Goal: Transaction & Acquisition: Subscribe to service/newsletter

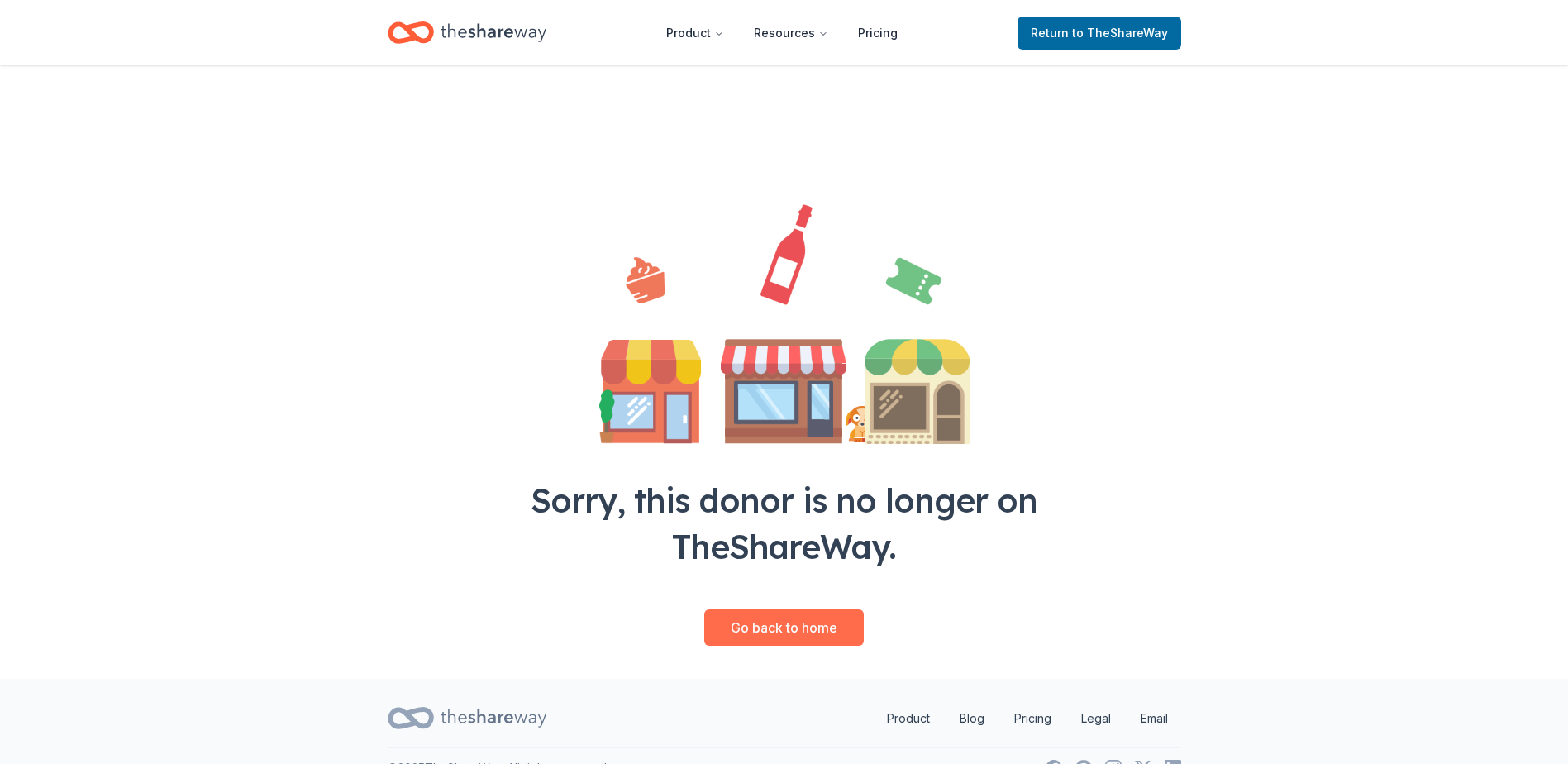
click at [787, 629] on link "Go back to home" at bounding box center [783, 628] width 160 height 37
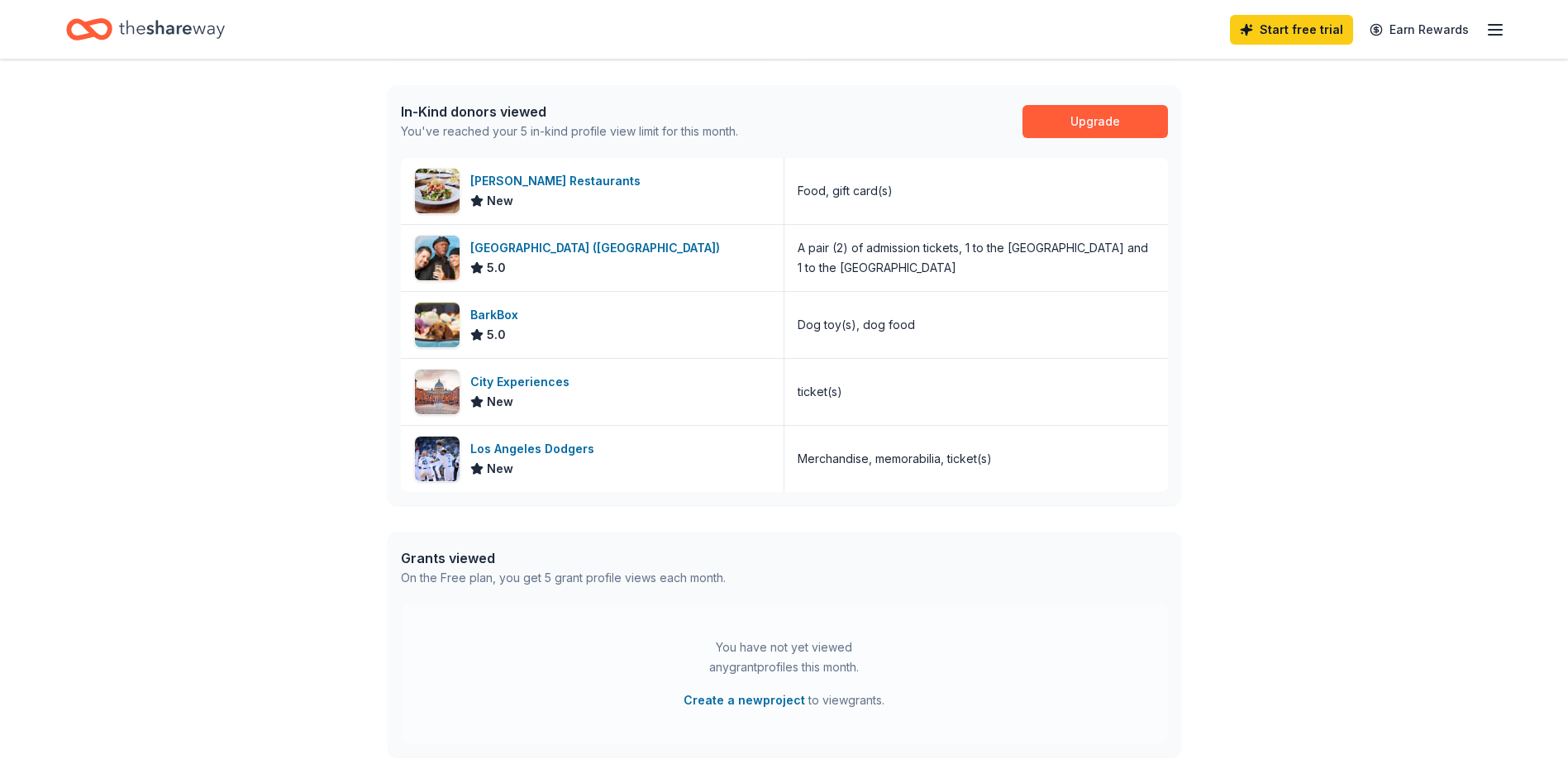
scroll to position [575, 0]
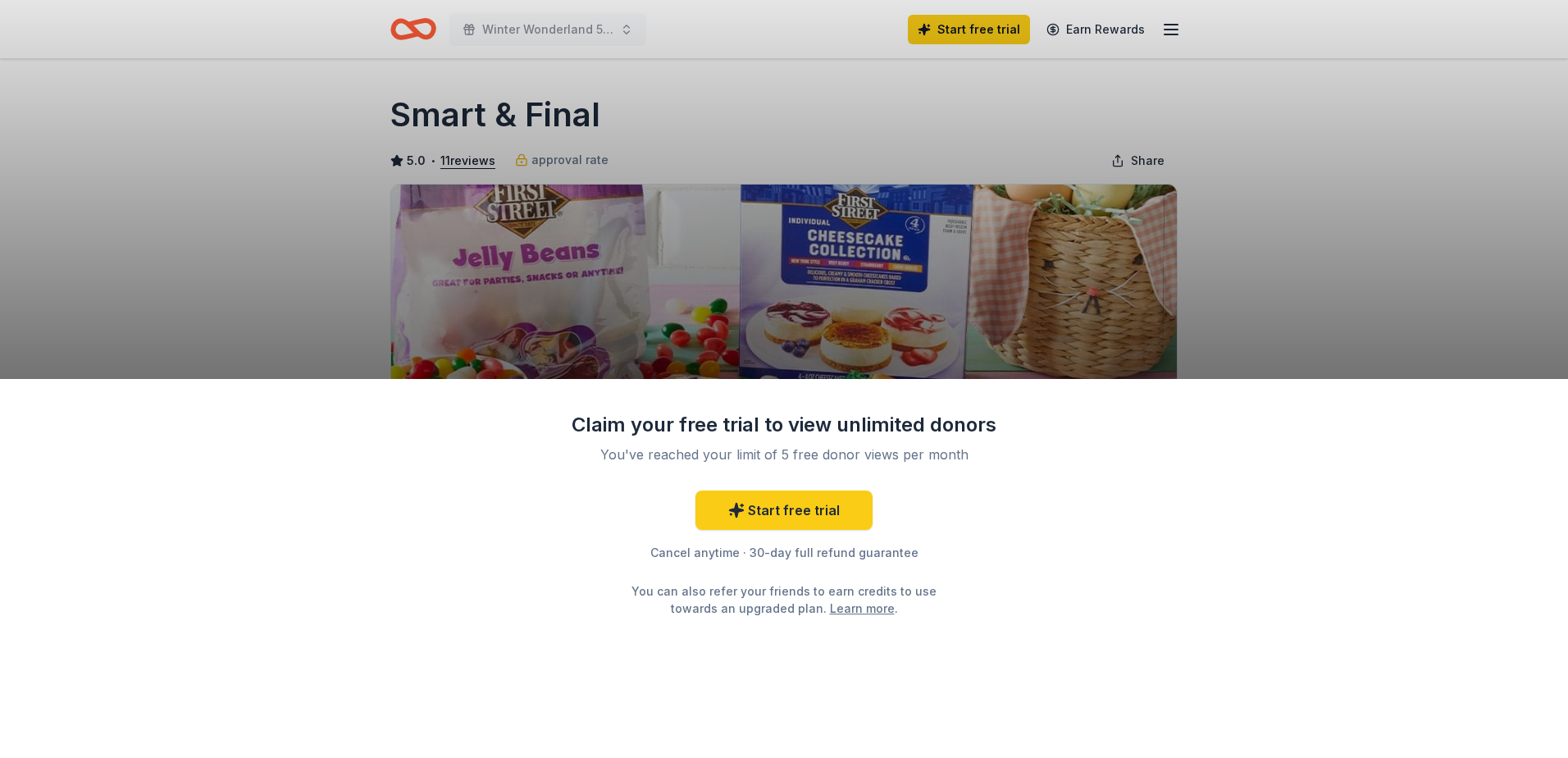
click at [1242, 299] on div "Claim your free trial to view unlimited donors You've reached your limit of 5 f…" at bounding box center [784, 379] width 1568 height 758
click at [911, 129] on div "Claim your free trial to view unlimited donors You've reached your limit of 5 f…" at bounding box center [784, 379] width 1568 height 758
click at [815, 521] on link "Start free trial" at bounding box center [784, 509] width 178 height 39
click at [816, 512] on link "Start free trial" at bounding box center [784, 509] width 178 height 39
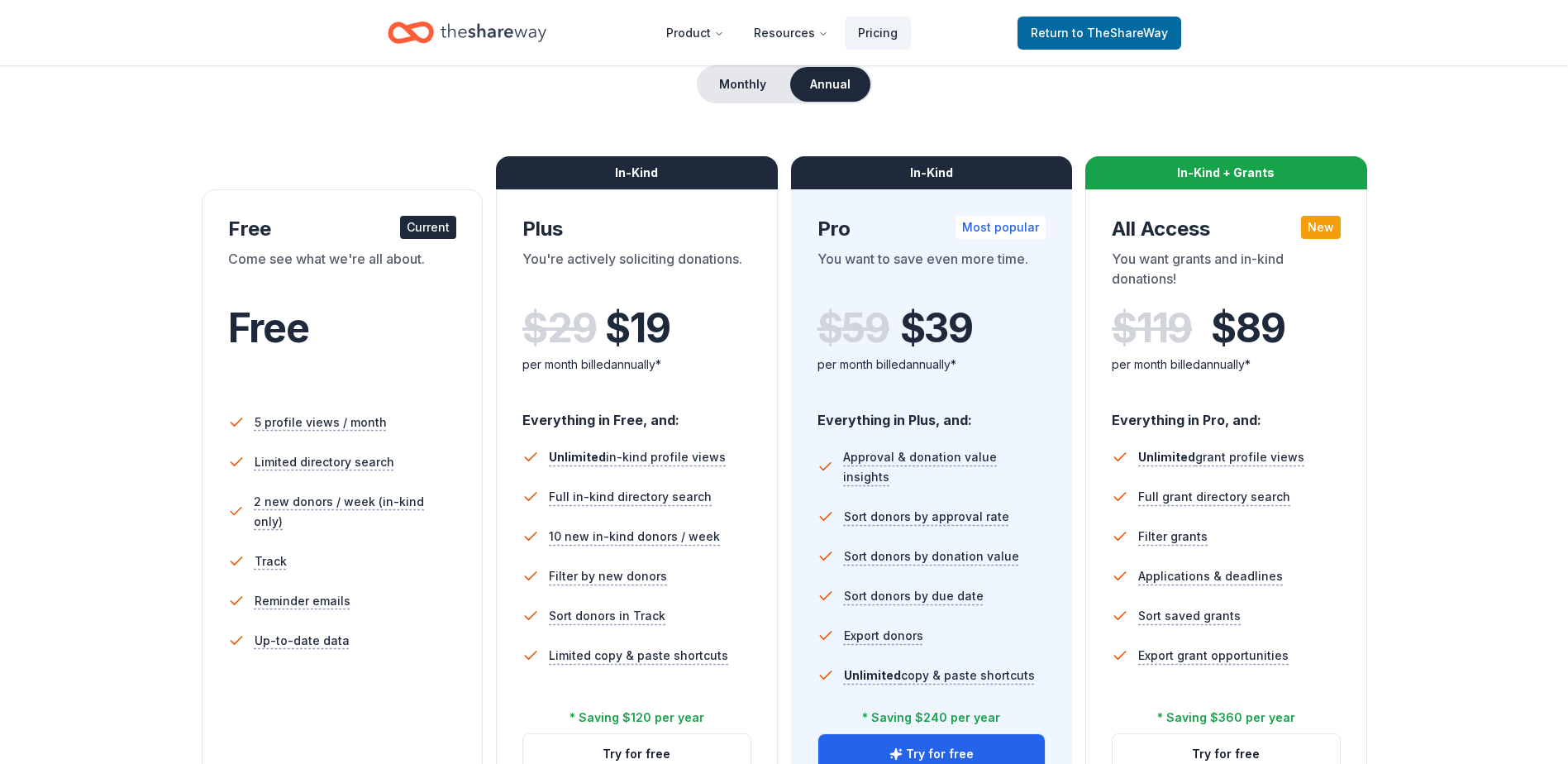
scroll to position [248, 0]
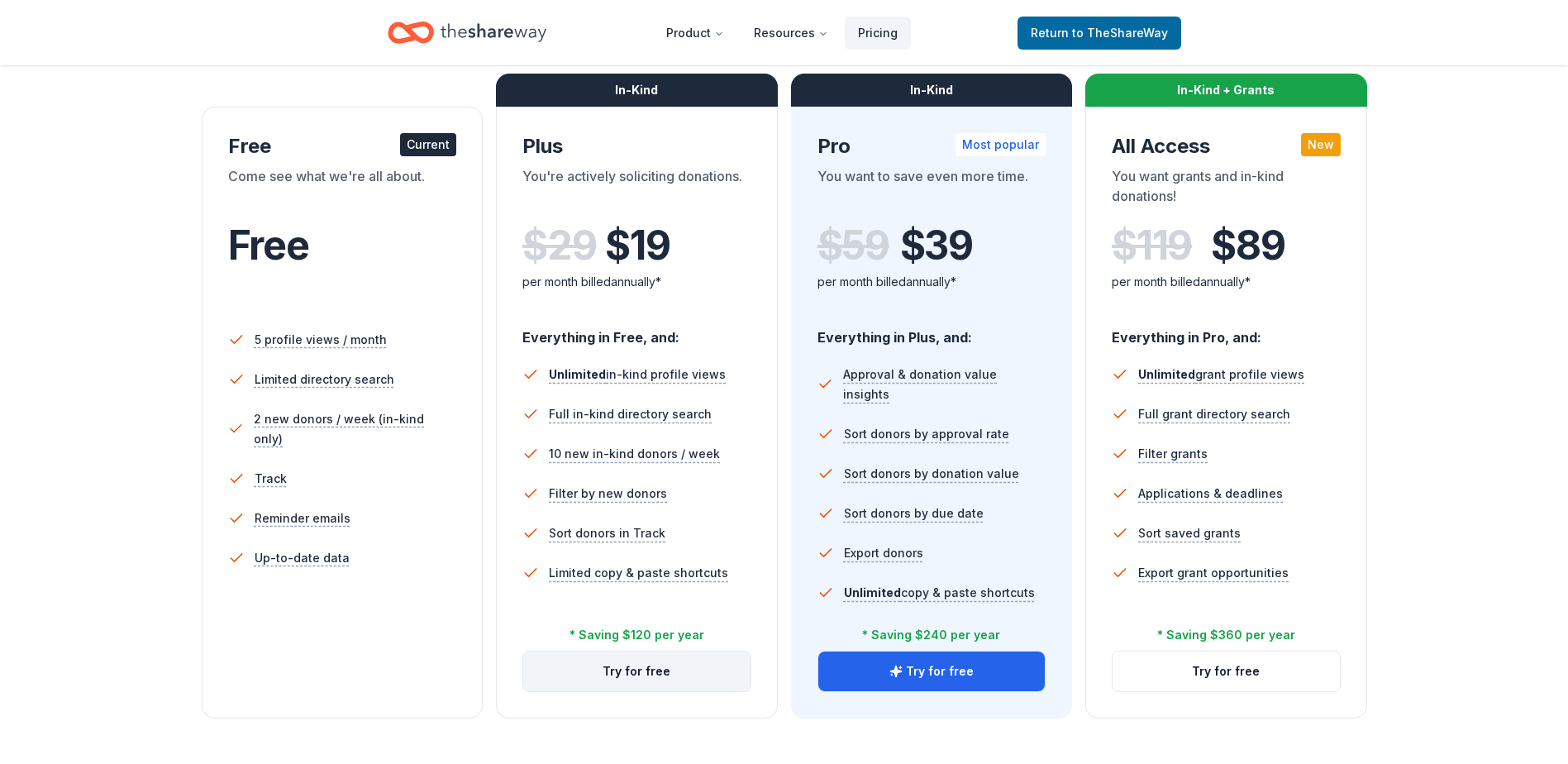
click at [675, 664] on button "Try for free" at bounding box center [637, 670] width 227 height 39
